Goal: Information Seeking & Learning: Learn about a topic

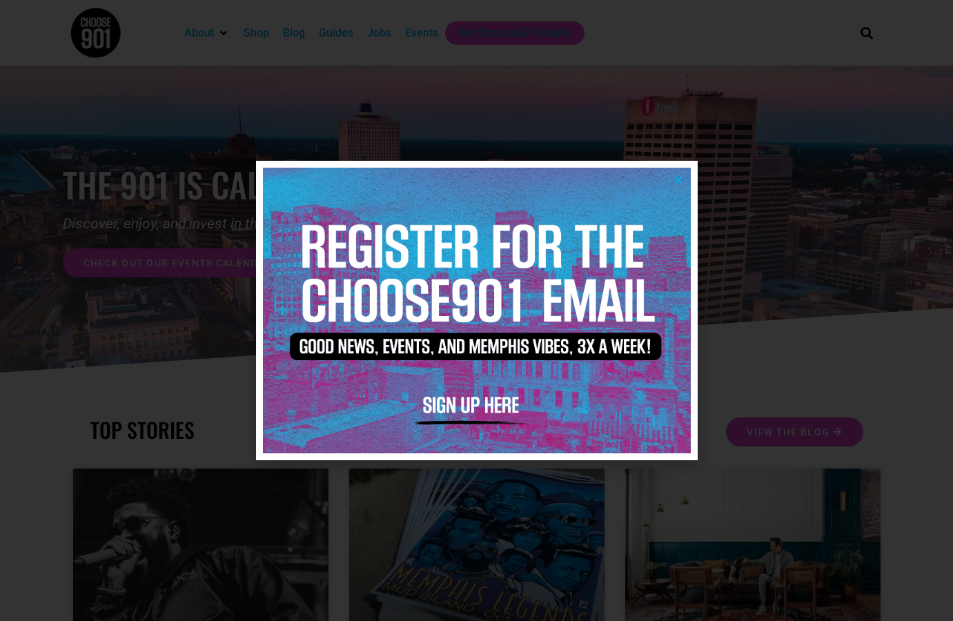
click at [786, 236] on div at bounding box center [476, 310] width 953 height 621
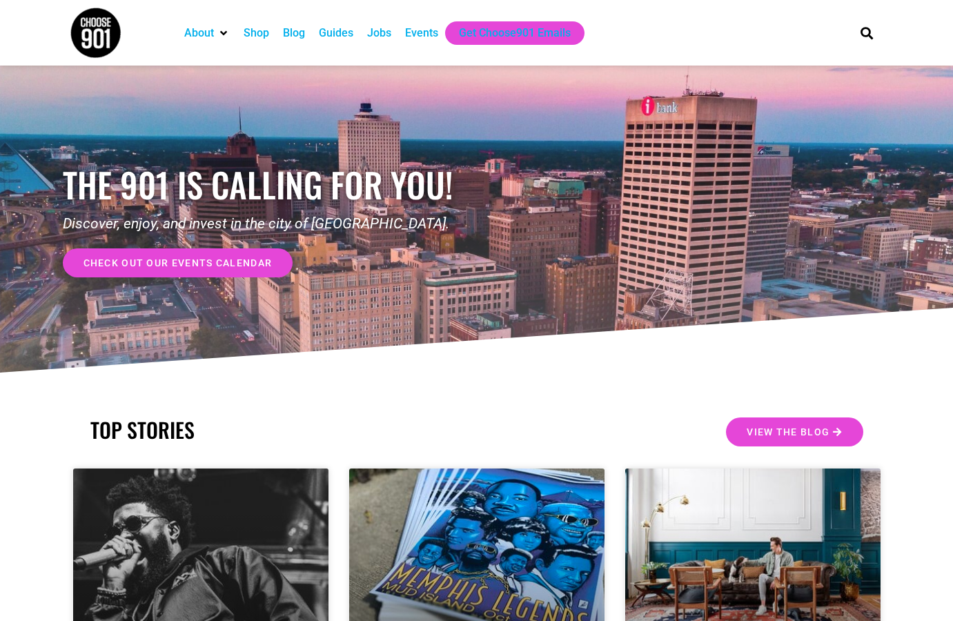
click at [296, 28] on div "Blog" at bounding box center [294, 33] width 22 height 17
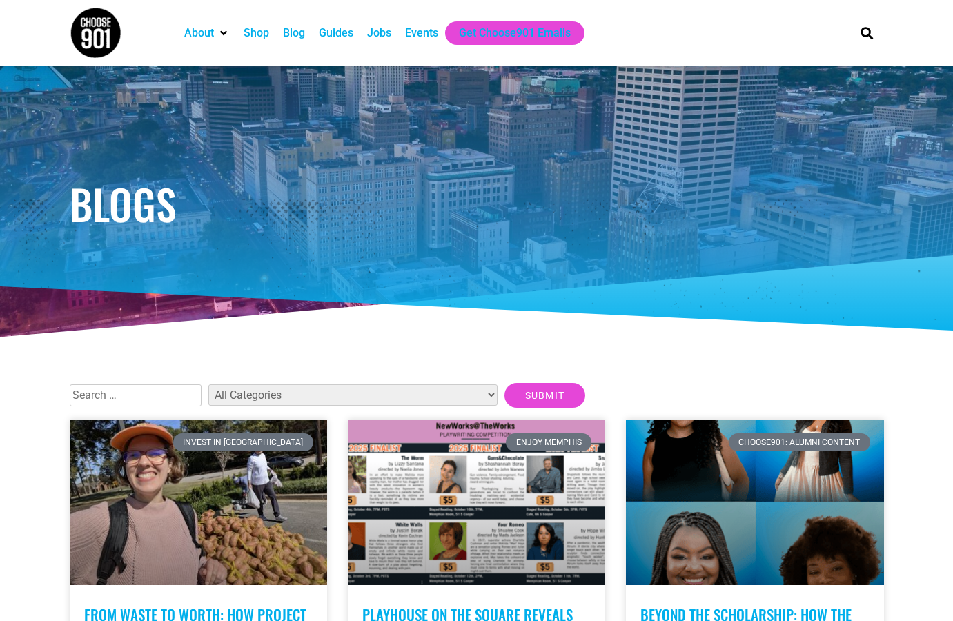
select select "42"
click at [505, 403] on input "Submit" at bounding box center [545, 395] width 81 height 25
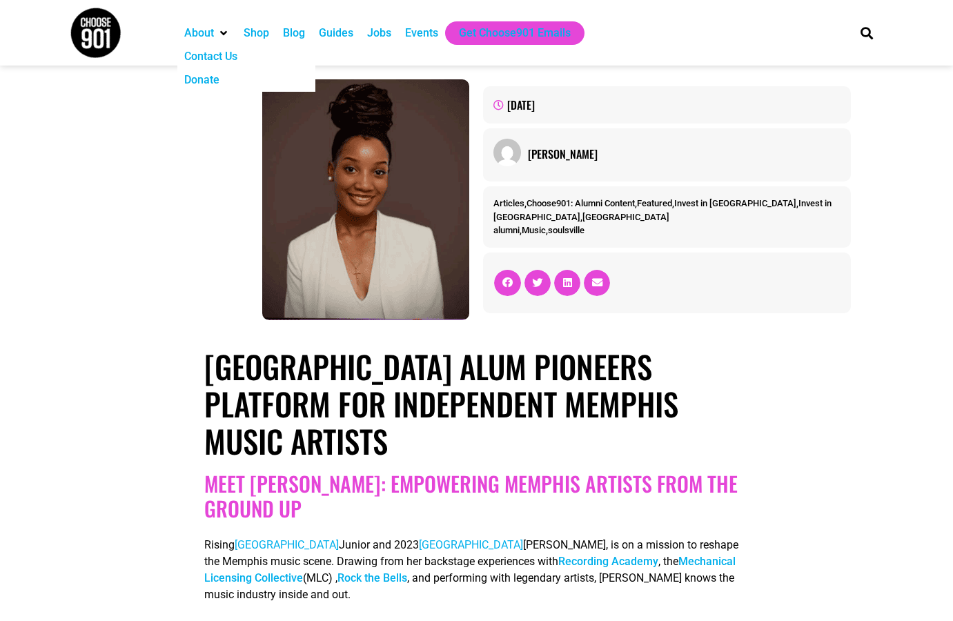
click at [102, 21] on img at bounding box center [96, 33] width 52 height 52
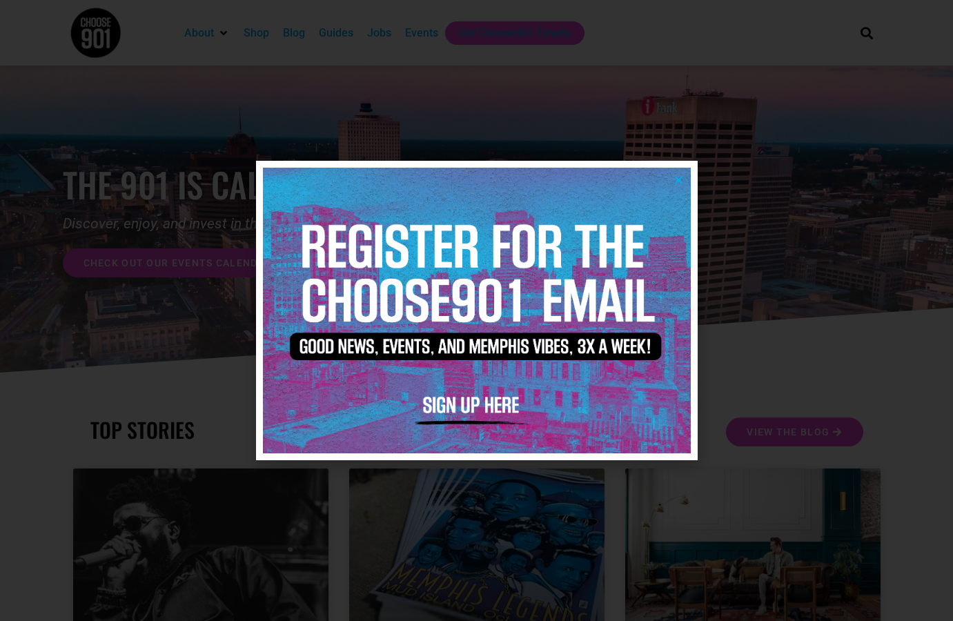
click at [670, 169] on img at bounding box center [477, 310] width 428 height 285
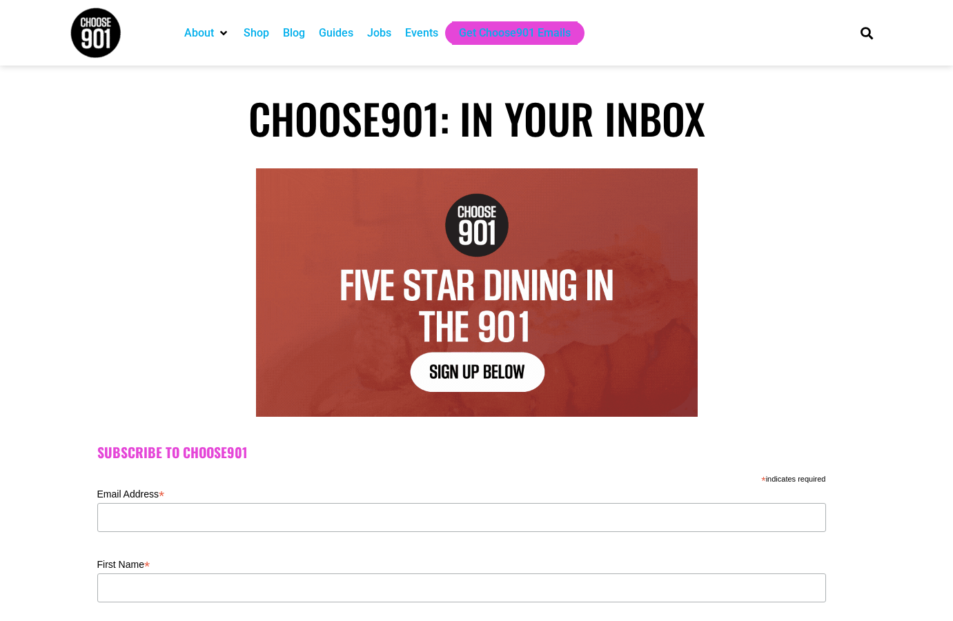
click at [347, 34] on div "Guides" at bounding box center [336, 33] width 35 height 17
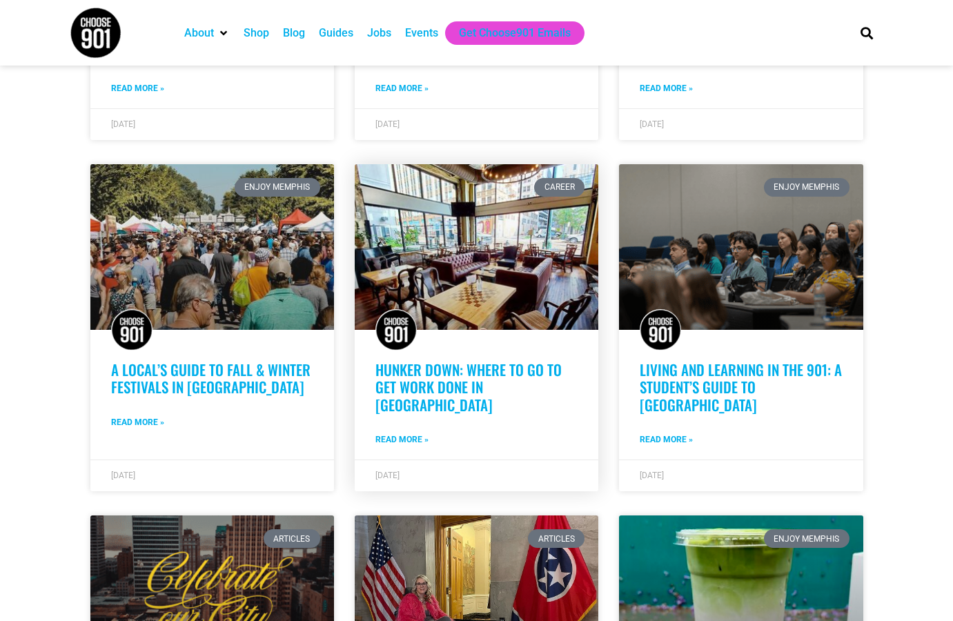
scroll to position [777, 0]
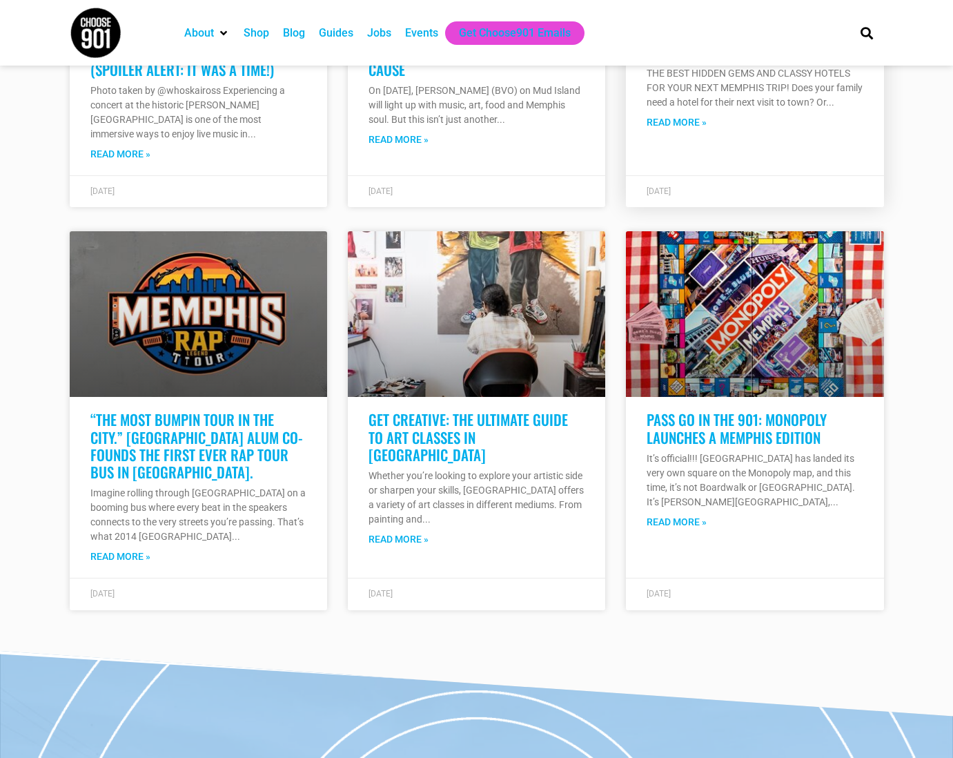
scroll to position [11398, 0]
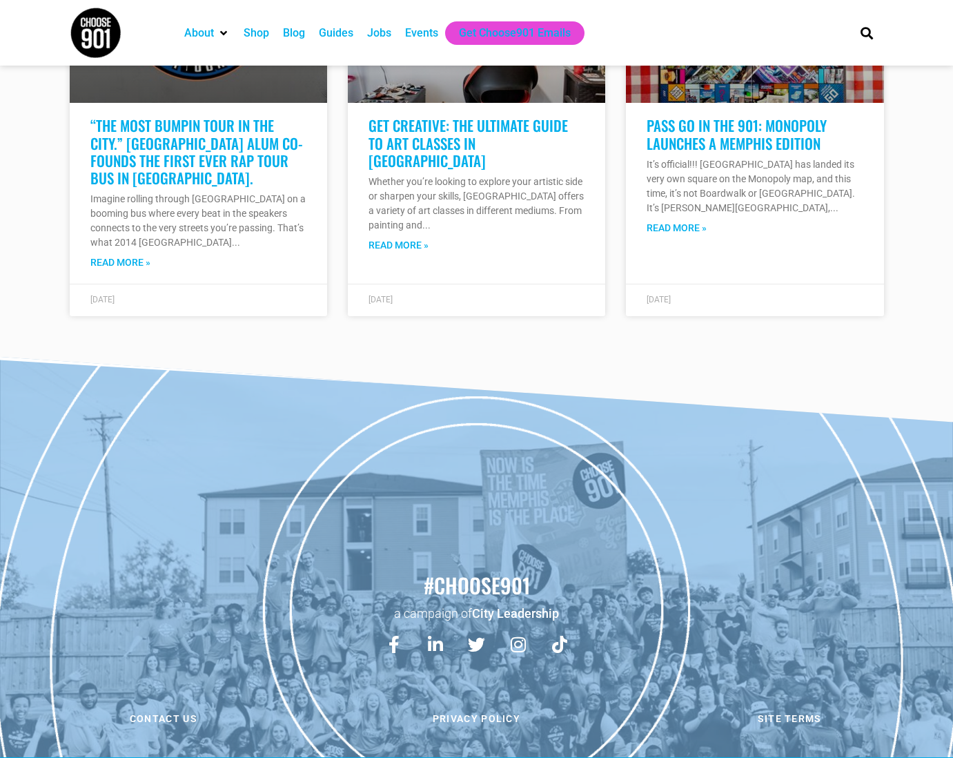
click at [352, 35] on div "Guides" at bounding box center [336, 33] width 35 height 17
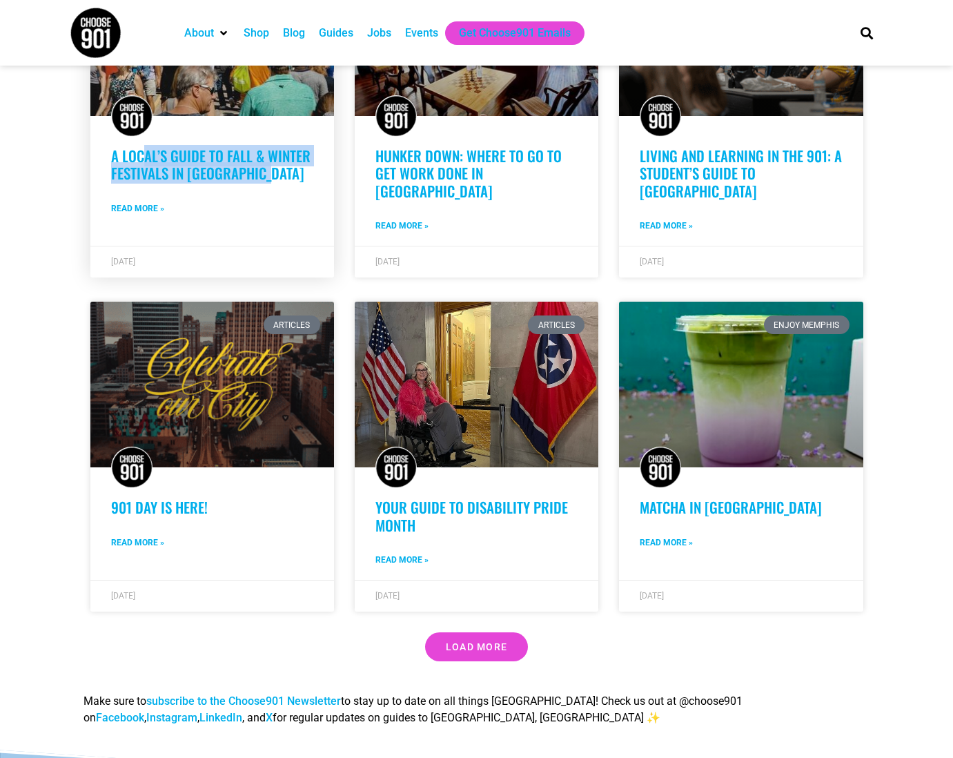
scroll to position [882, 0]
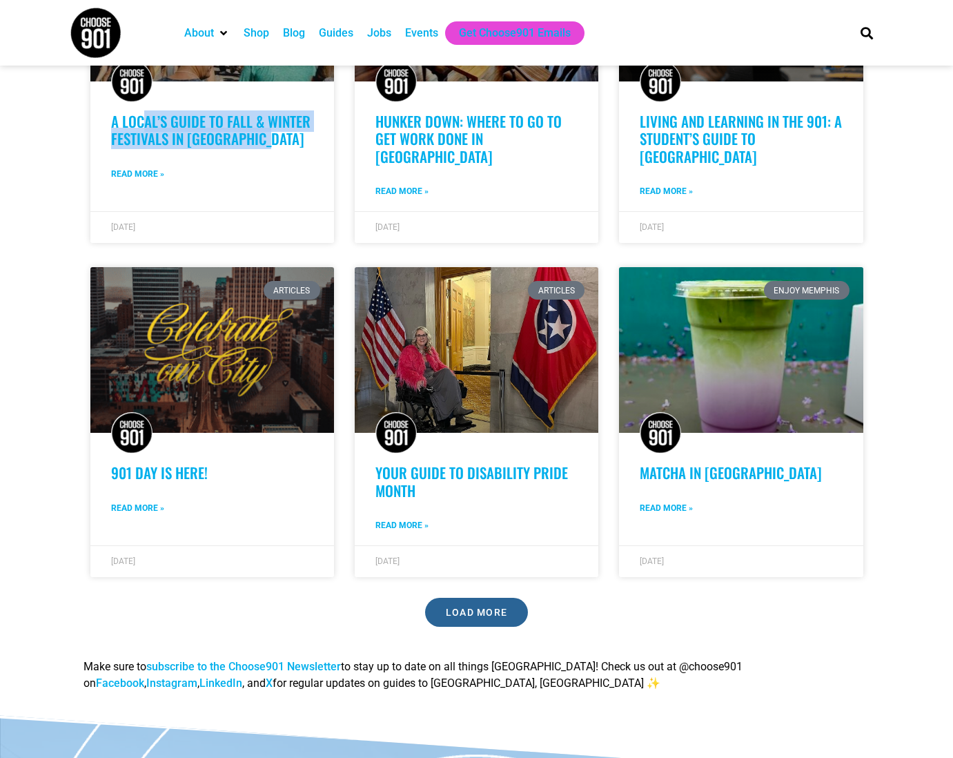
click at [496, 598] on link "Load More" at bounding box center [477, 612] width 104 height 29
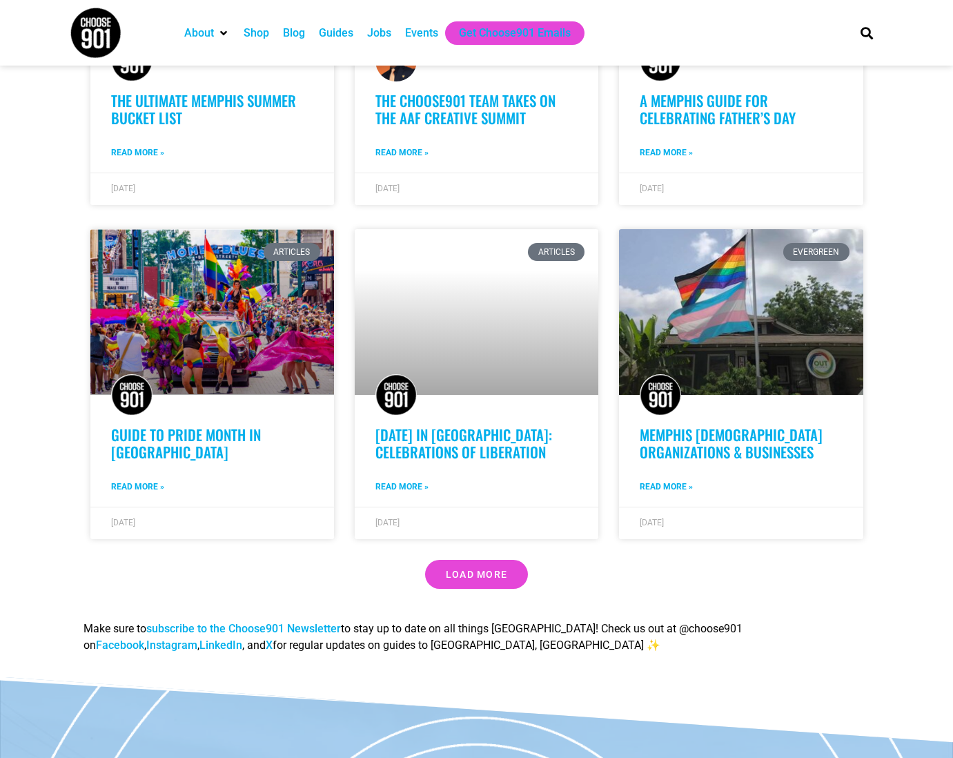
scroll to position [1941, 0]
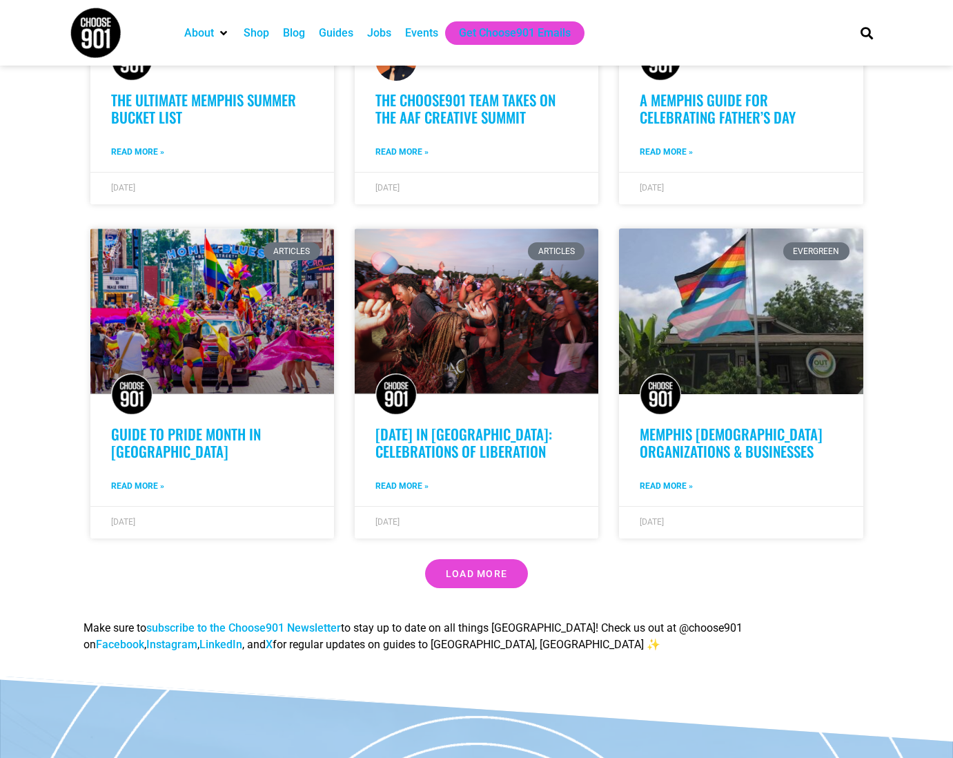
click at [479, 569] on span "Load More" at bounding box center [477, 574] width 62 height 10
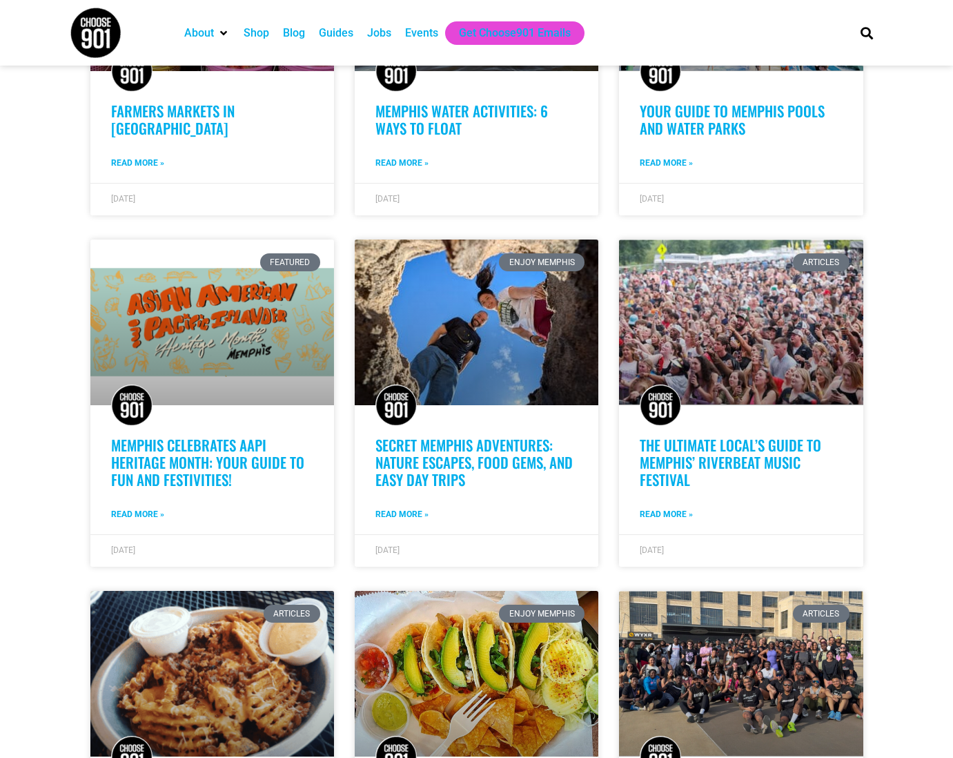
scroll to position [2838, 0]
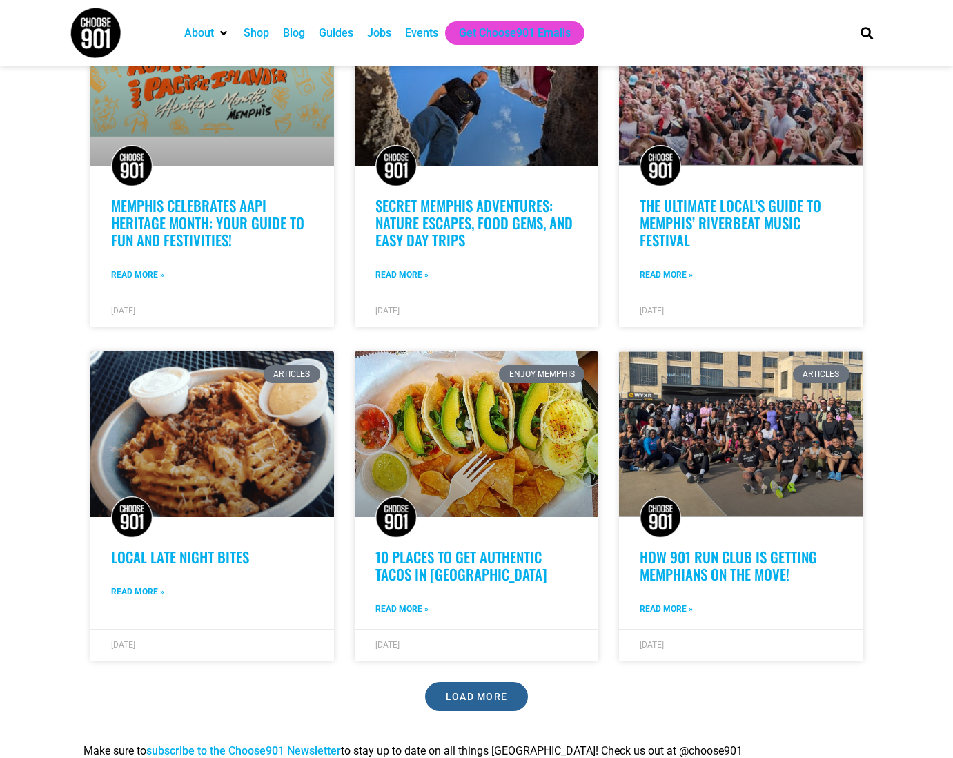
click at [482, 692] on span "Load More" at bounding box center [477, 697] width 62 height 10
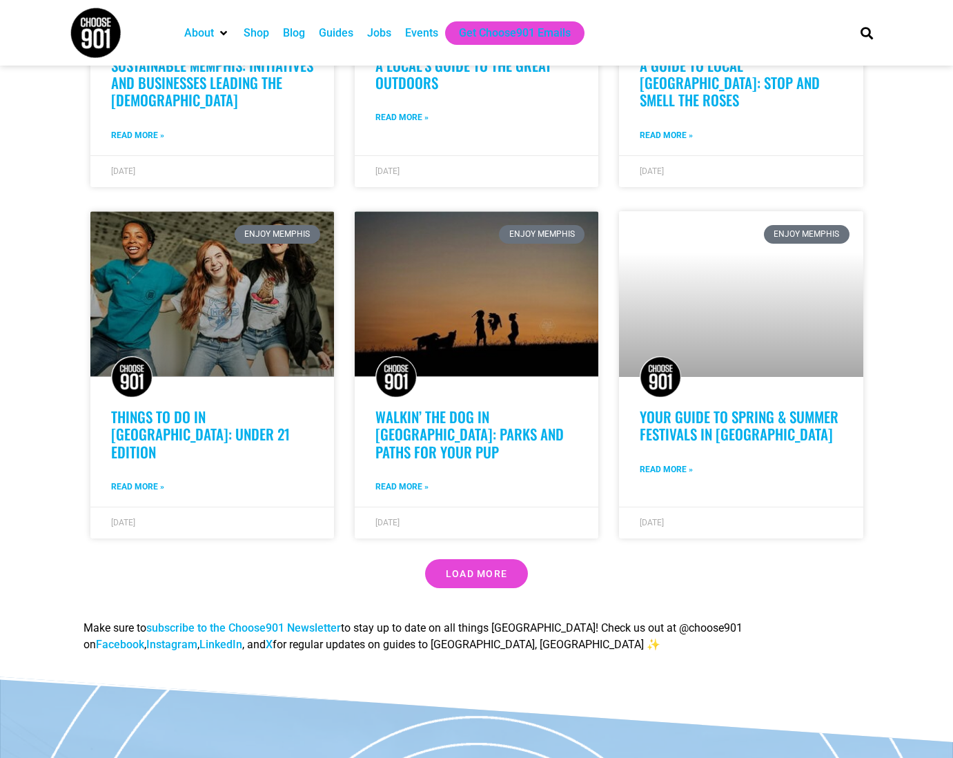
scroll to position [4133, 0]
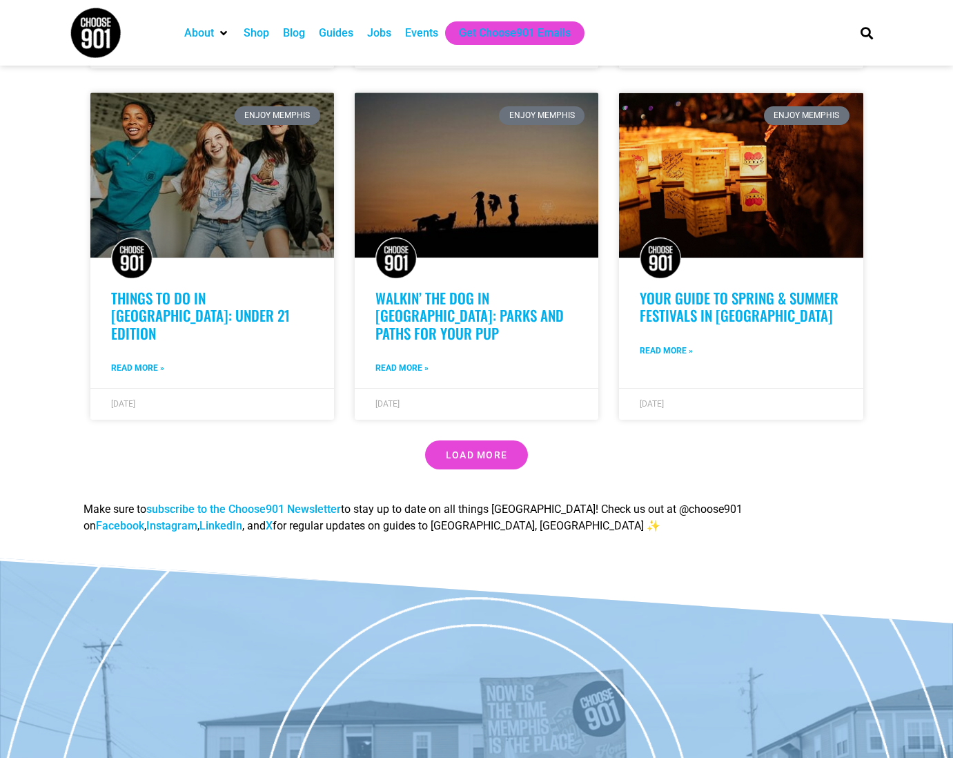
click at [470, 450] on span "Load More" at bounding box center [477, 455] width 62 height 10
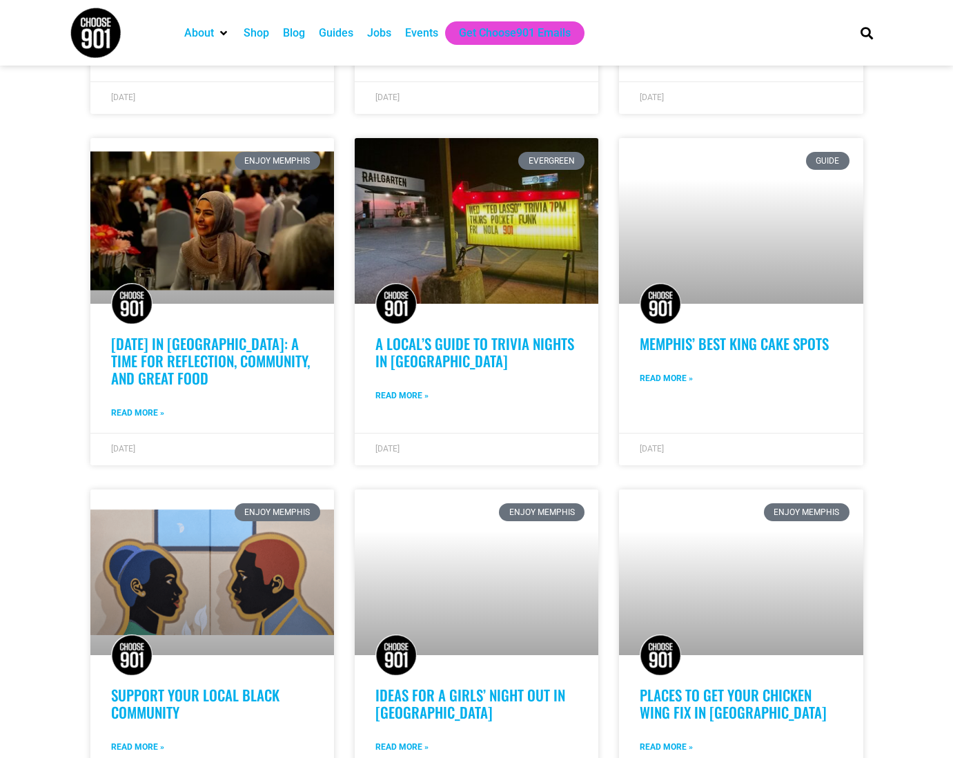
scroll to position [4930, 0]
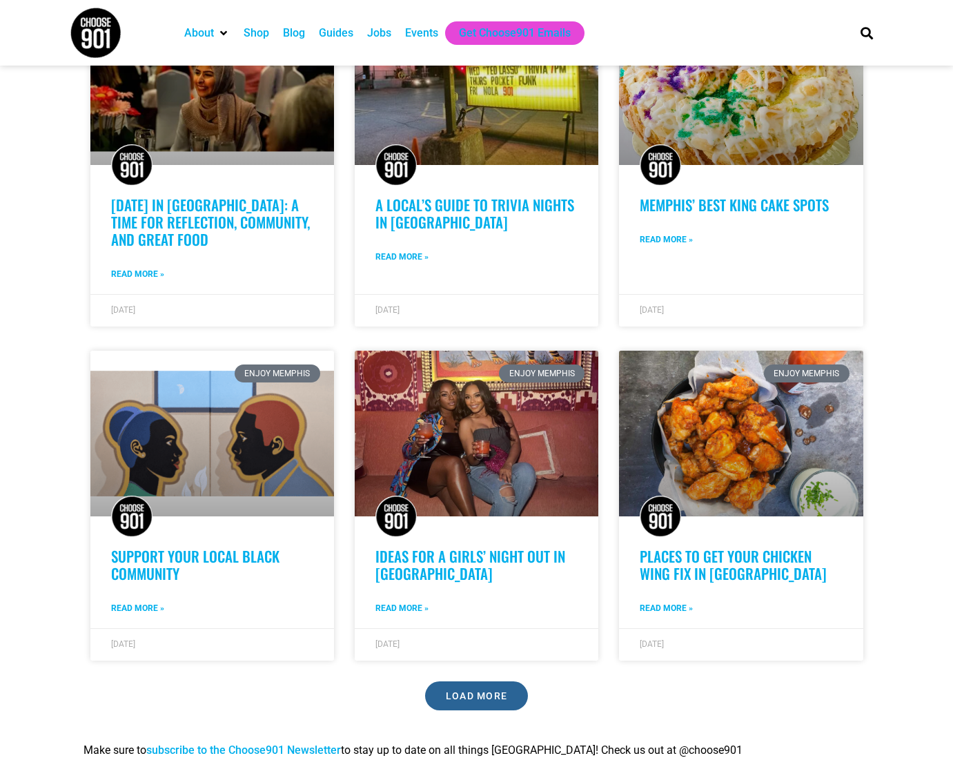
click at [478, 691] on span "Load More" at bounding box center [477, 696] width 62 height 10
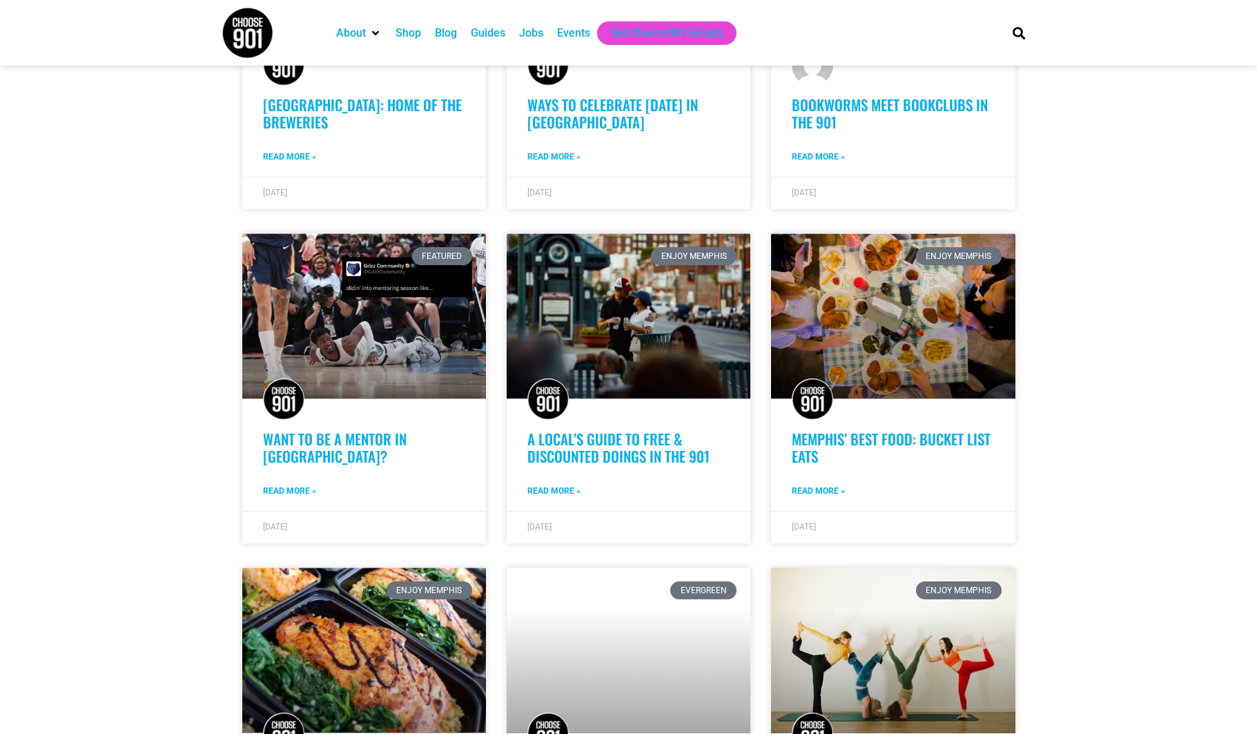
scroll to position [5916, 0]
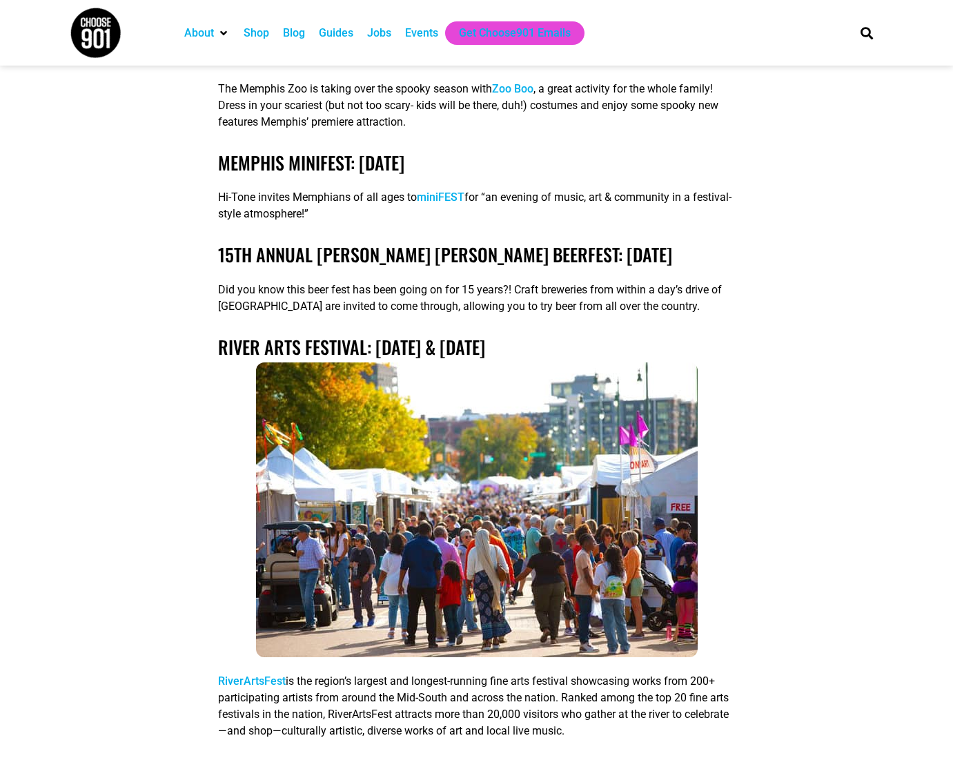
scroll to position [3870, 0]
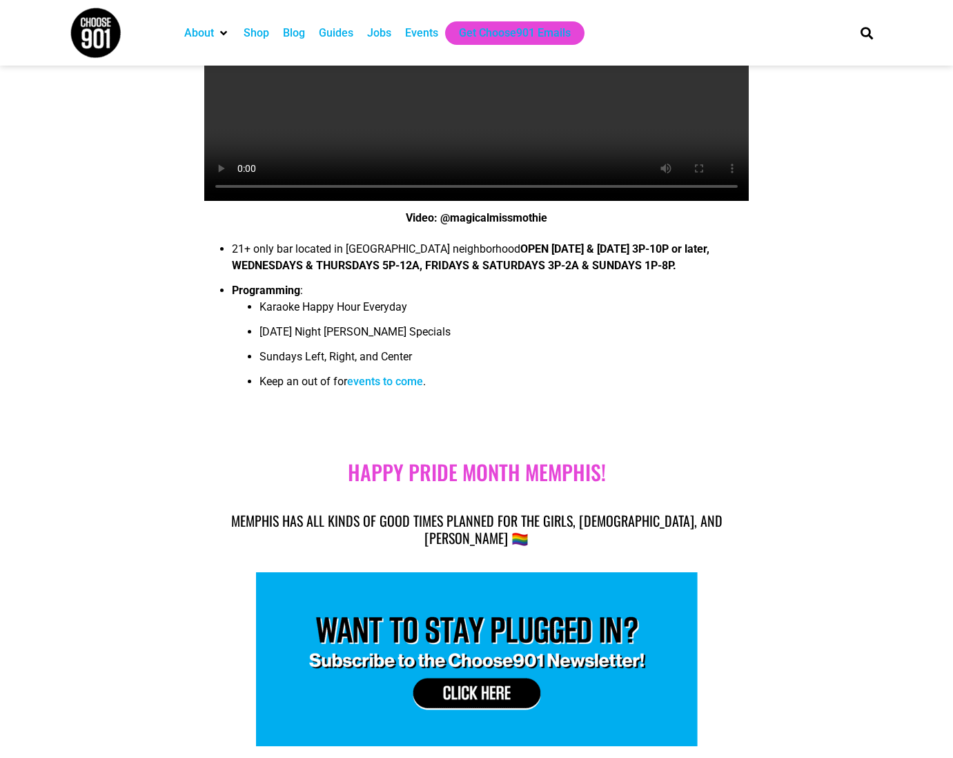
scroll to position [10797, 0]
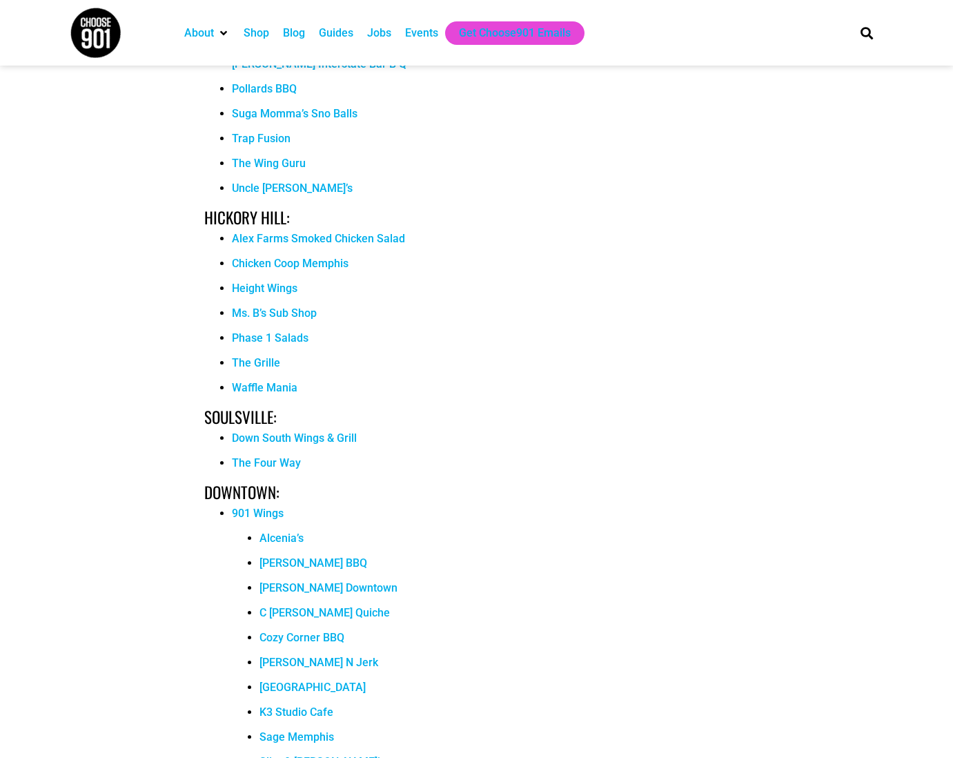
scroll to position [3732, 0]
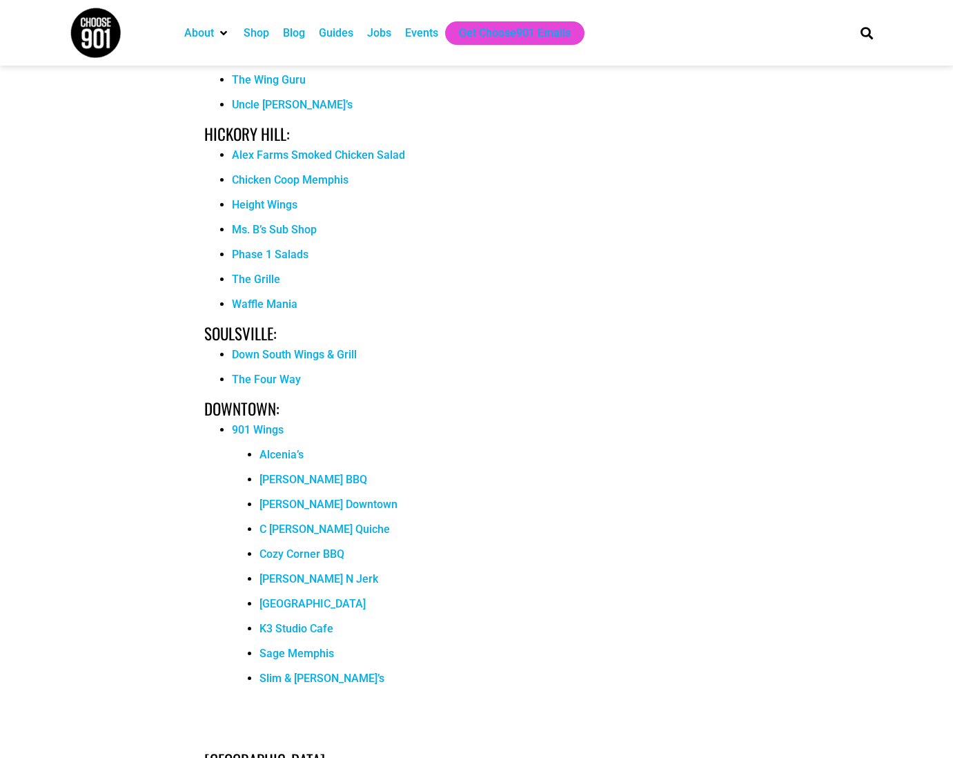
click at [449, 561] on li "Cozy Corner BBQ" at bounding box center [504, 558] width 489 height 25
click at [277, 373] on link "The Four Way" at bounding box center [266, 379] width 69 height 13
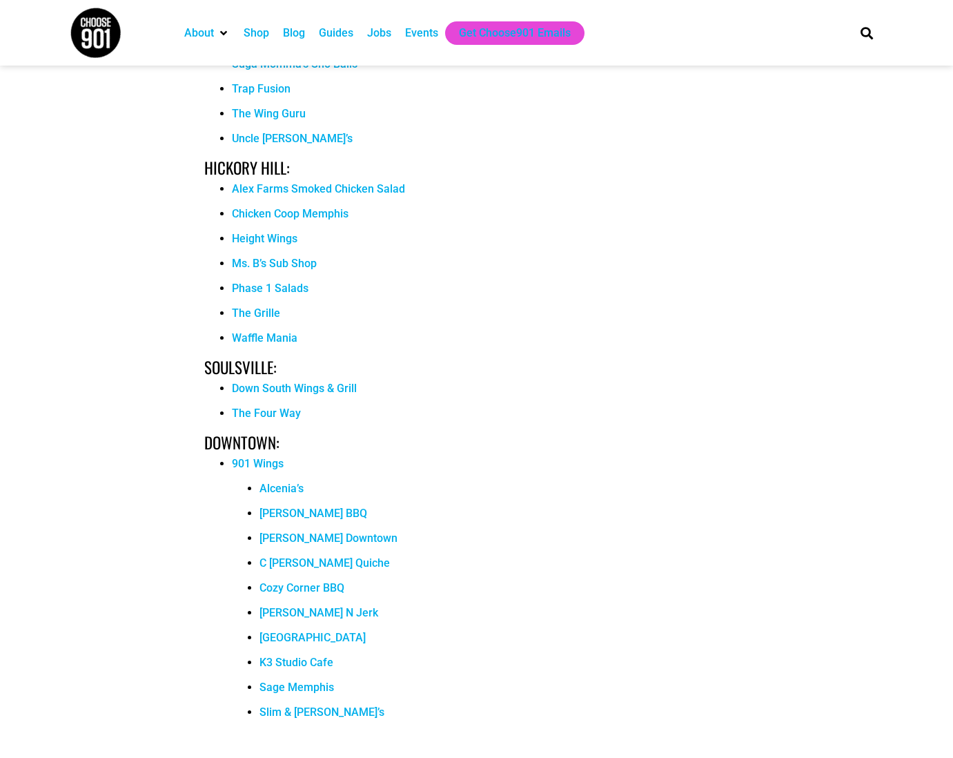
scroll to position [3814, 0]
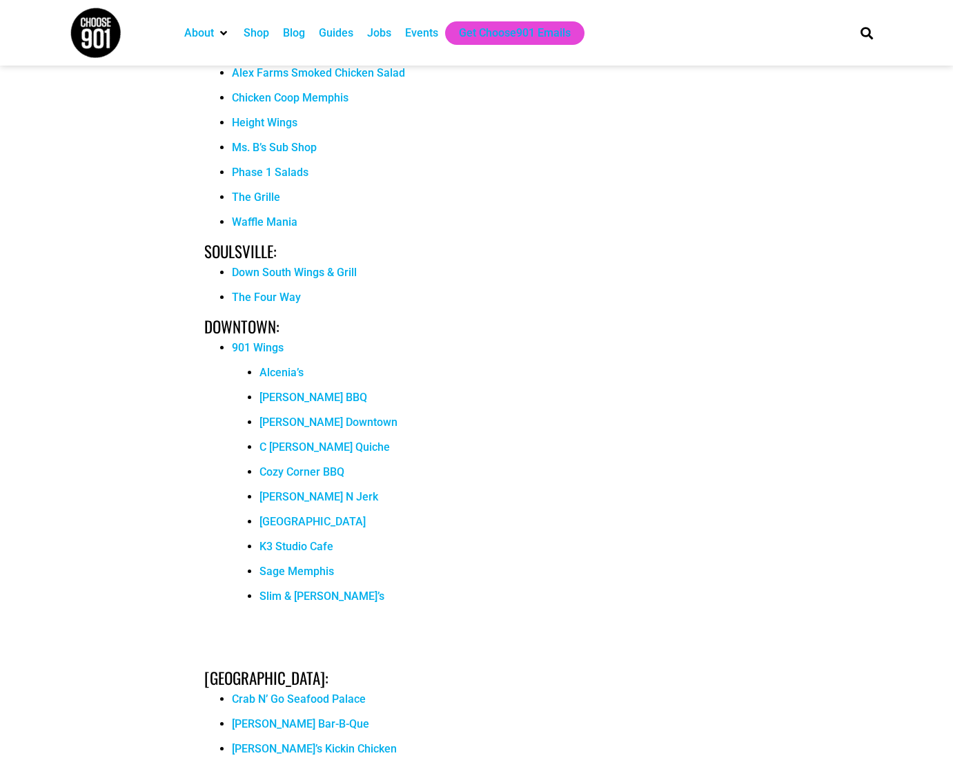
click at [297, 372] on link "Alcenia’s" at bounding box center [282, 372] width 44 height 13
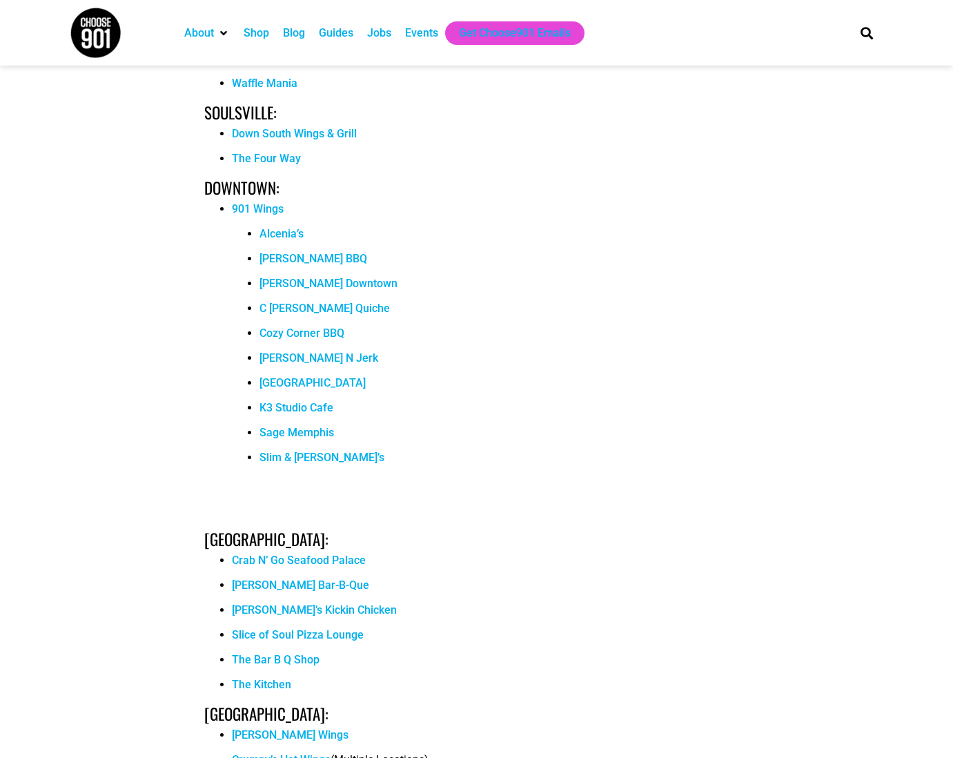
scroll to position [3942, 0]
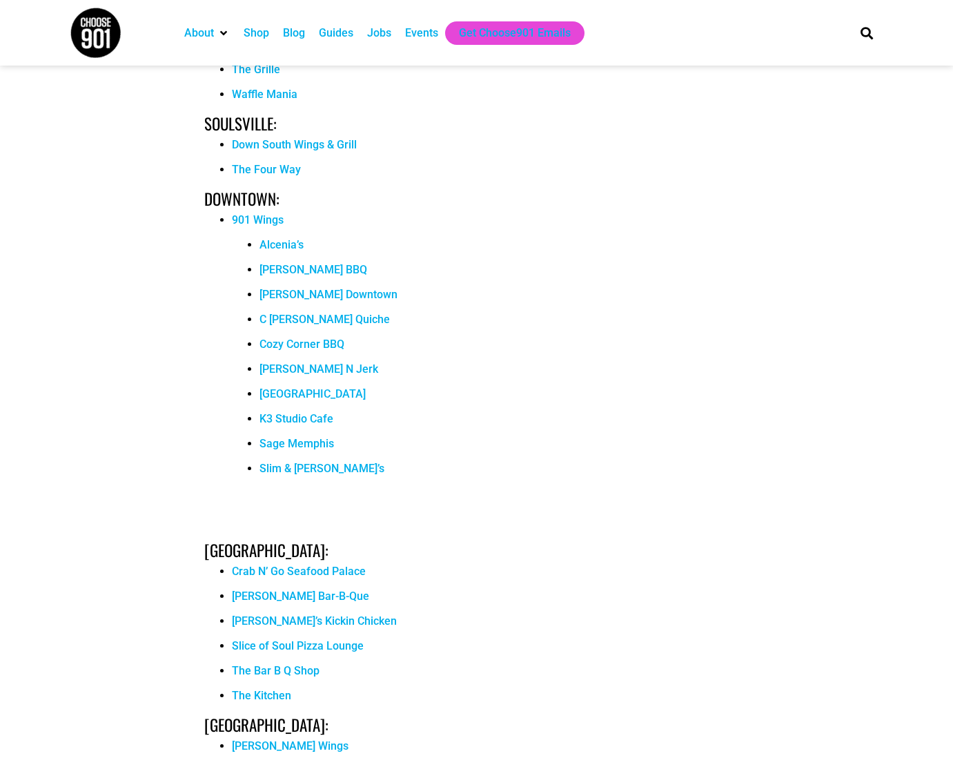
click at [296, 440] on link "Sage Memphis" at bounding box center [297, 443] width 75 height 13
click at [284, 246] on link "Alcenia’s" at bounding box center [282, 244] width 44 height 13
click at [298, 667] on link "The Bar B Q Shop" at bounding box center [276, 670] width 88 height 13
click at [306, 391] on link "[GEOGRAPHIC_DATA]" at bounding box center [313, 393] width 106 height 13
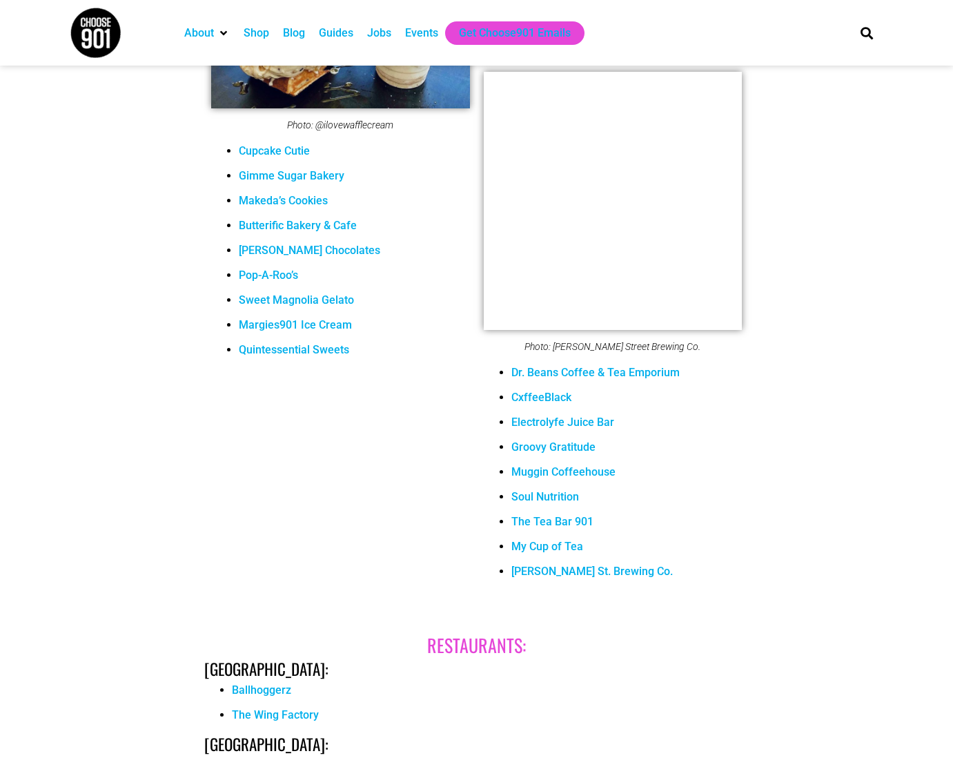
scroll to position [2705, 0]
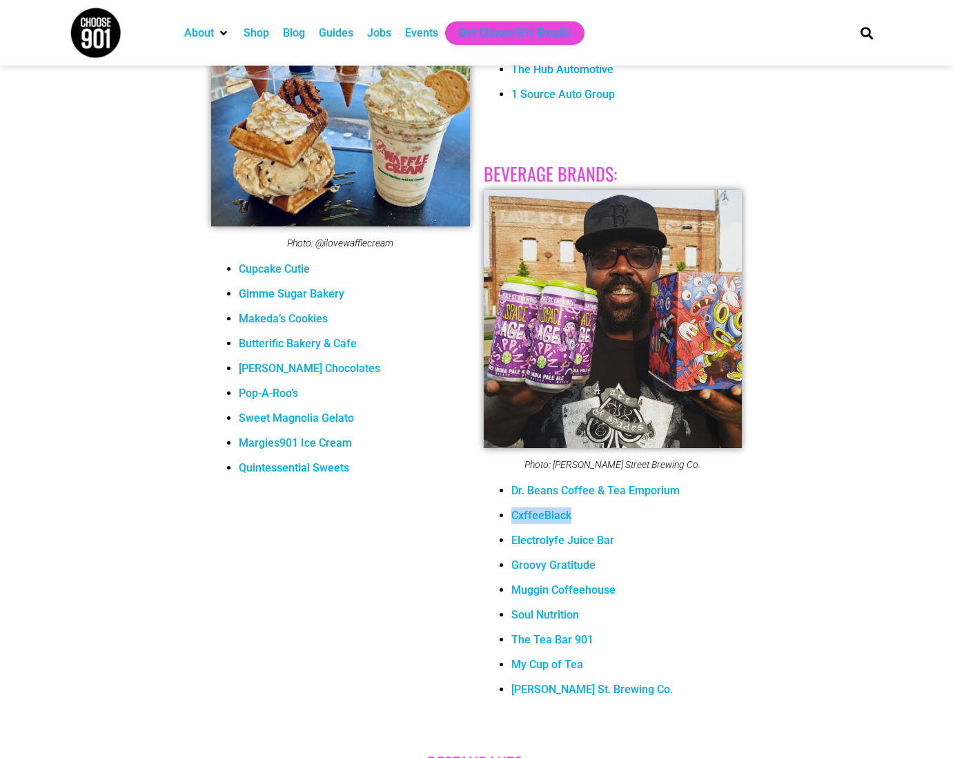
click at [540, 516] on link "CxffeeBlack" at bounding box center [541, 515] width 60 height 13
click at [556, 666] on link "My Cup of Tea" at bounding box center [547, 664] width 72 height 13
click at [623, 489] on link "Dr. Beans Coffee & Tea Emporium" at bounding box center [595, 490] width 168 height 13
click at [552, 564] on link "Groovy Gratitude" at bounding box center [553, 564] width 84 height 13
click at [558, 589] on link "Muggin Coffeehouse" at bounding box center [563, 589] width 104 height 13
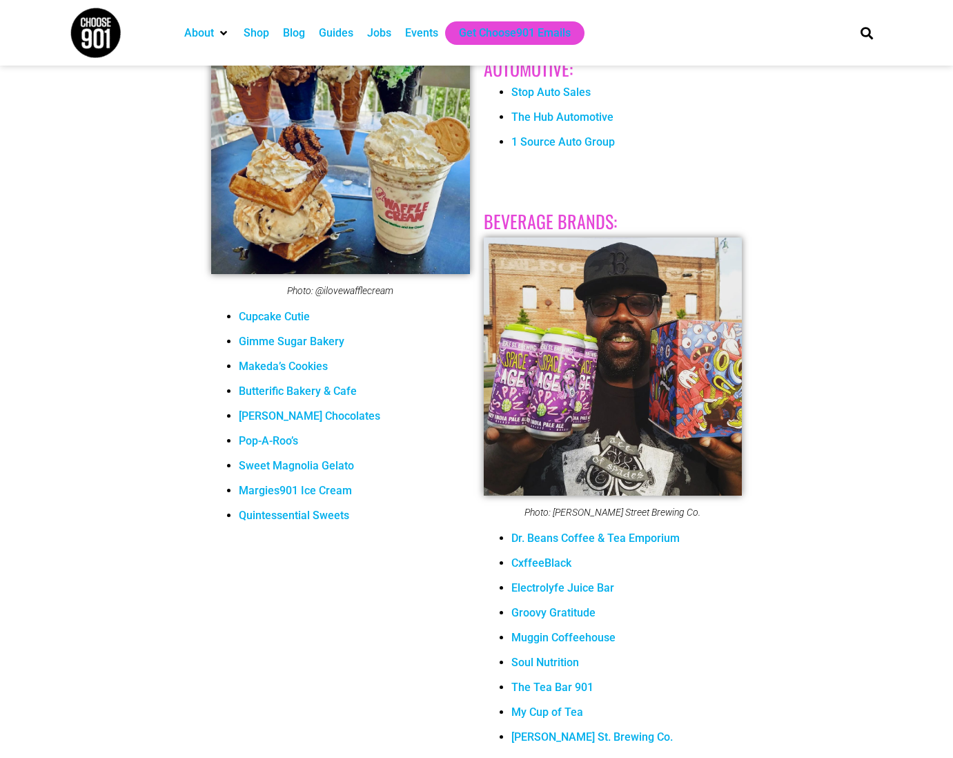
scroll to position [2646, 0]
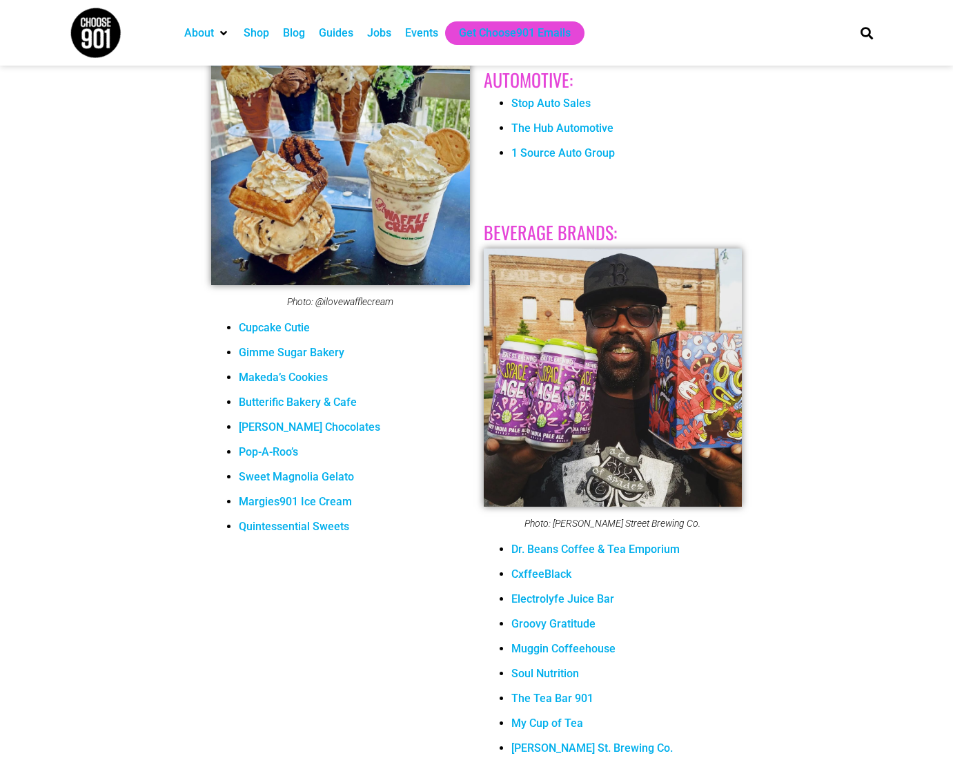
click at [199, 438] on div "From kitchens to cultural institutions, creative industries, and more, Black fo…" at bounding box center [476, 52] width 558 height 4672
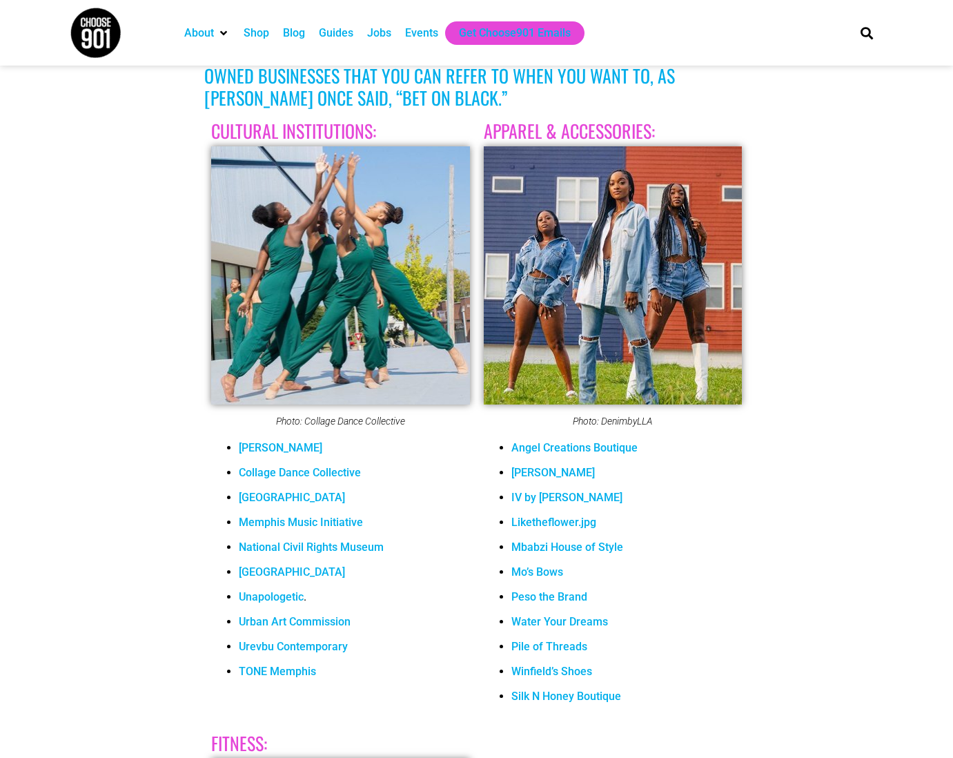
scroll to position [407, 0]
click at [292, 447] on link "[PERSON_NAME]" at bounding box center [281, 448] width 84 height 13
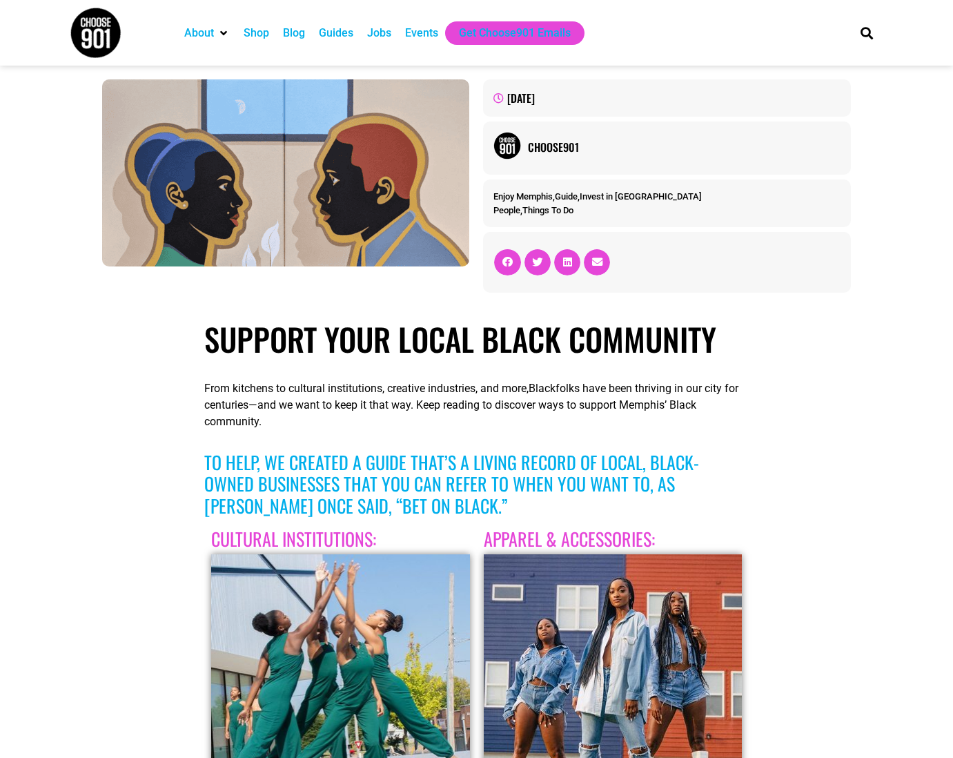
scroll to position [0, 0]
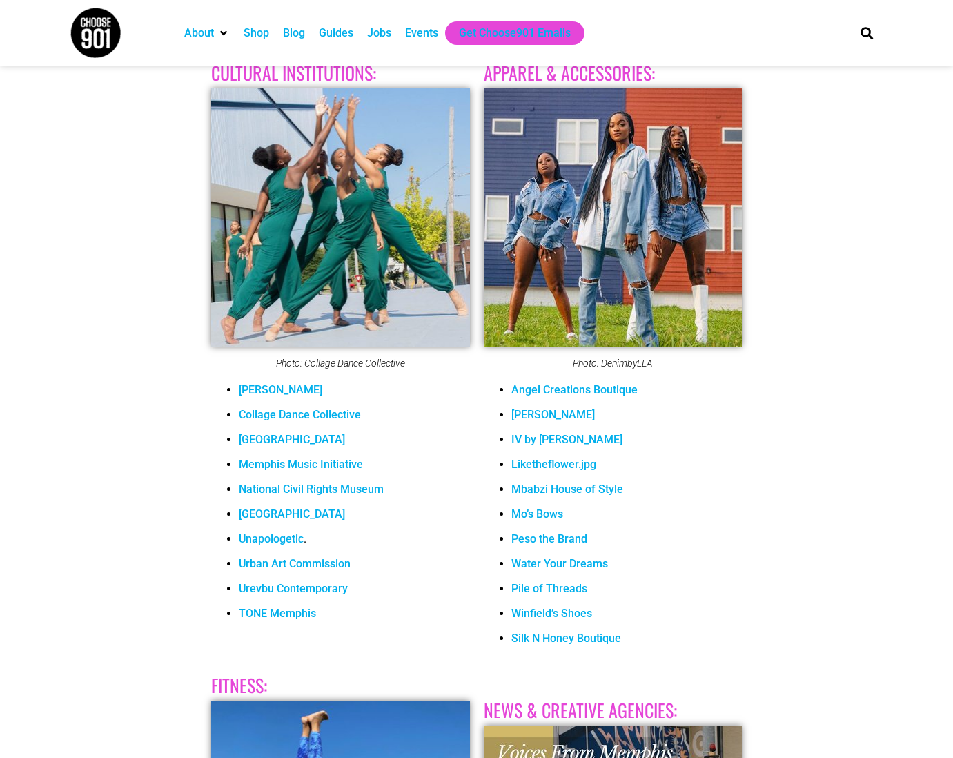
scroll to position [467, 0]
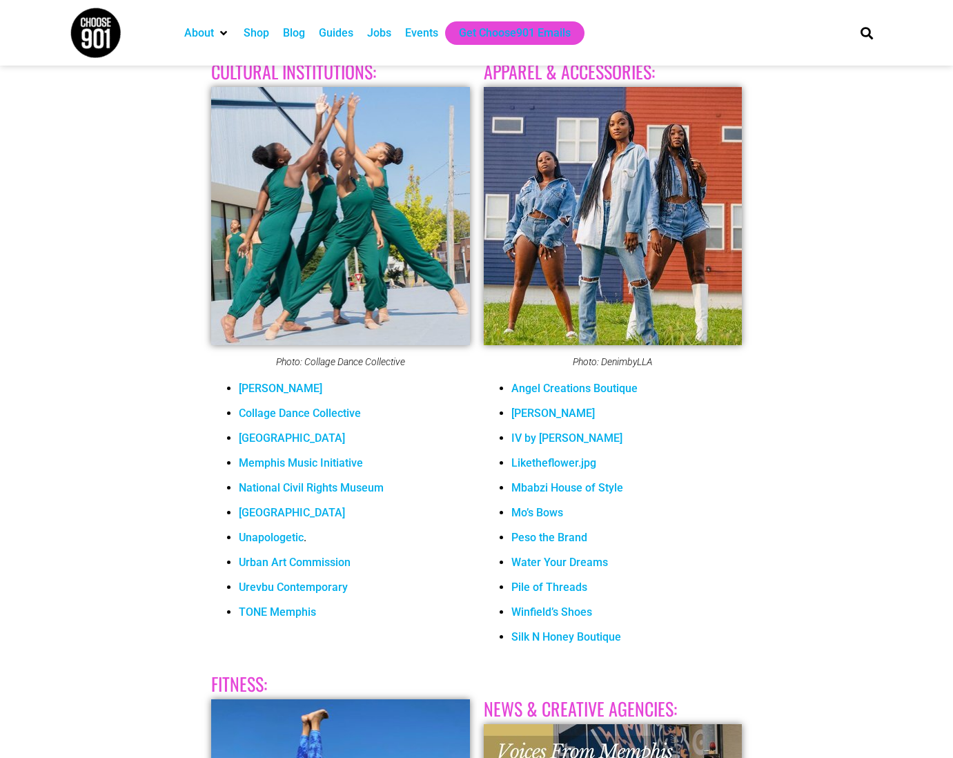
click at [294, 437] on link "[GEOGRAPHIC_DATA]" at bounding box center [292, 437] width 106 height 13
